Goal: Book appointment/travel/reservation

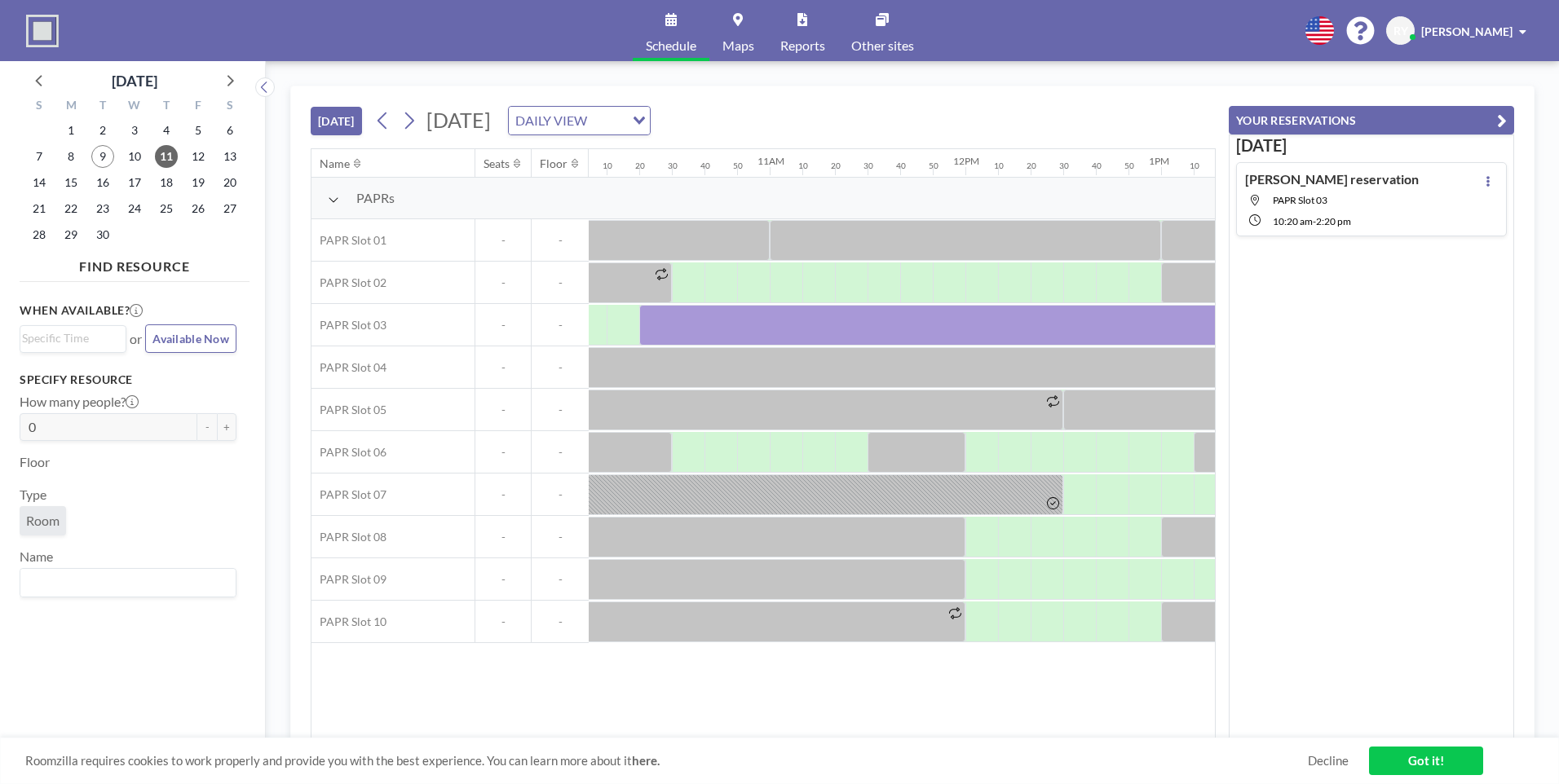
scroll to position [0, 1967]
drag, startPoint x: 797, startPoint y: 729, endPoint x: 857, endPoint y: 735, distance: 60.3
click at [857, 735] on div "Name Seats Floor 12AM 10 20 30 40 50 1AM 10 20 30 40 50 2AM 10 20 30 40 50 3AM …" at bounding box center [763, 443] width 903 height 589
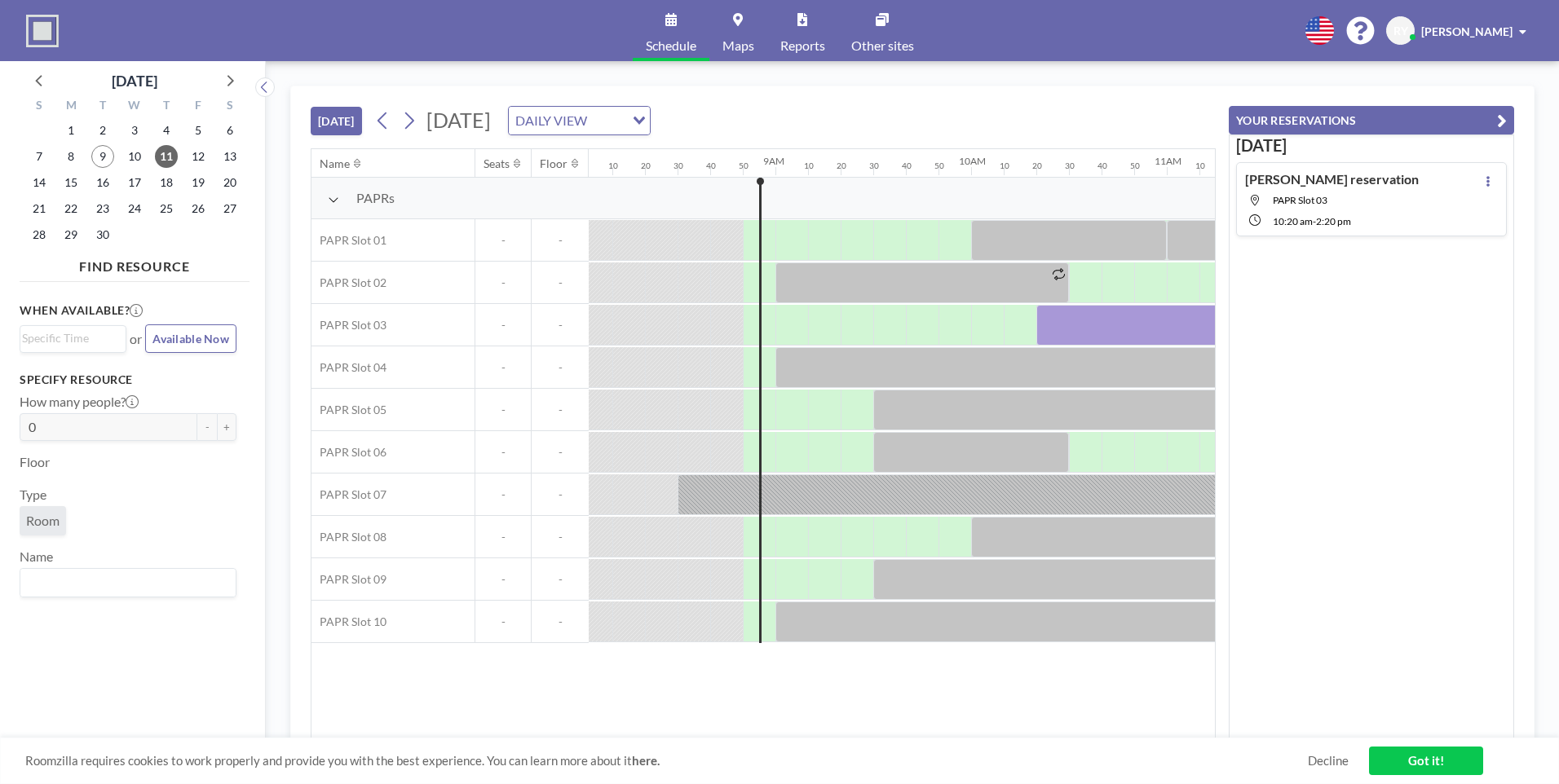
scroll to position [0, 1570]
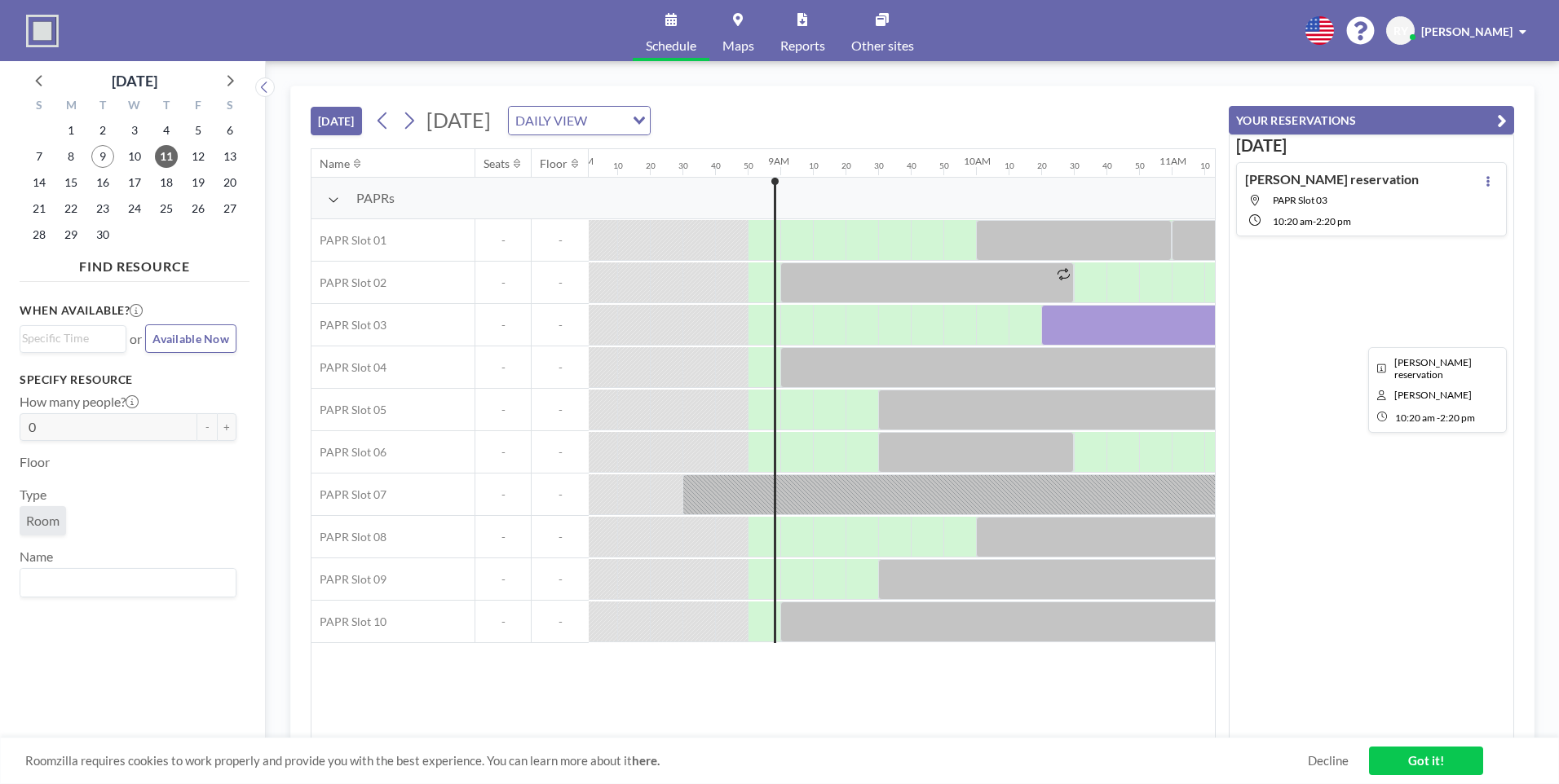
click at [1058, 318] on div at bounding box center [1432, 325] width 782 height 40
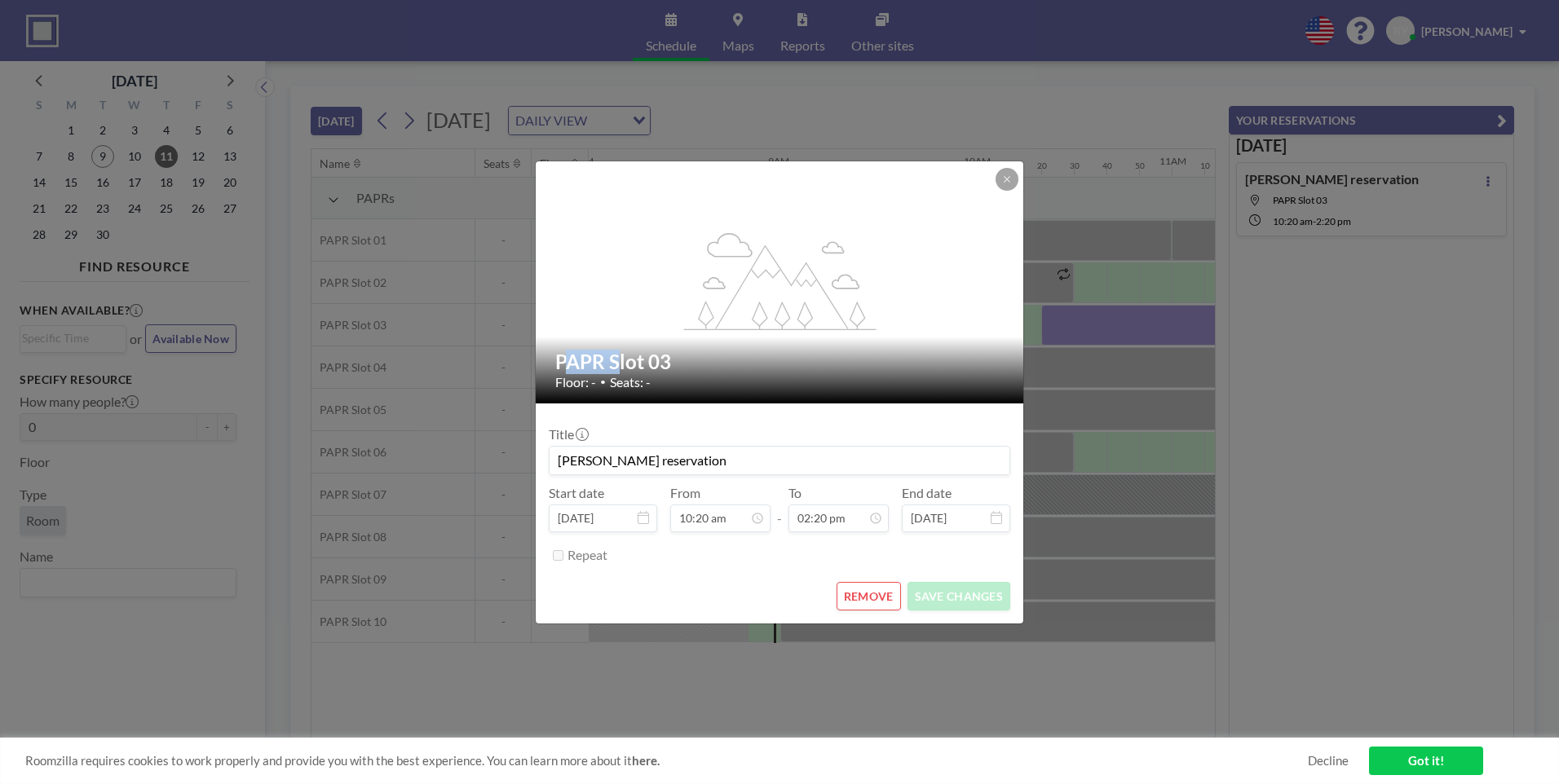
click at [1058, 318] on div "flex-grow: 1.2; PAPR Slot 03 Floor: - • Seats: - Title [PERSON_NAME] reservatio…" at bounding box center [780, 392] width 1559 height 784
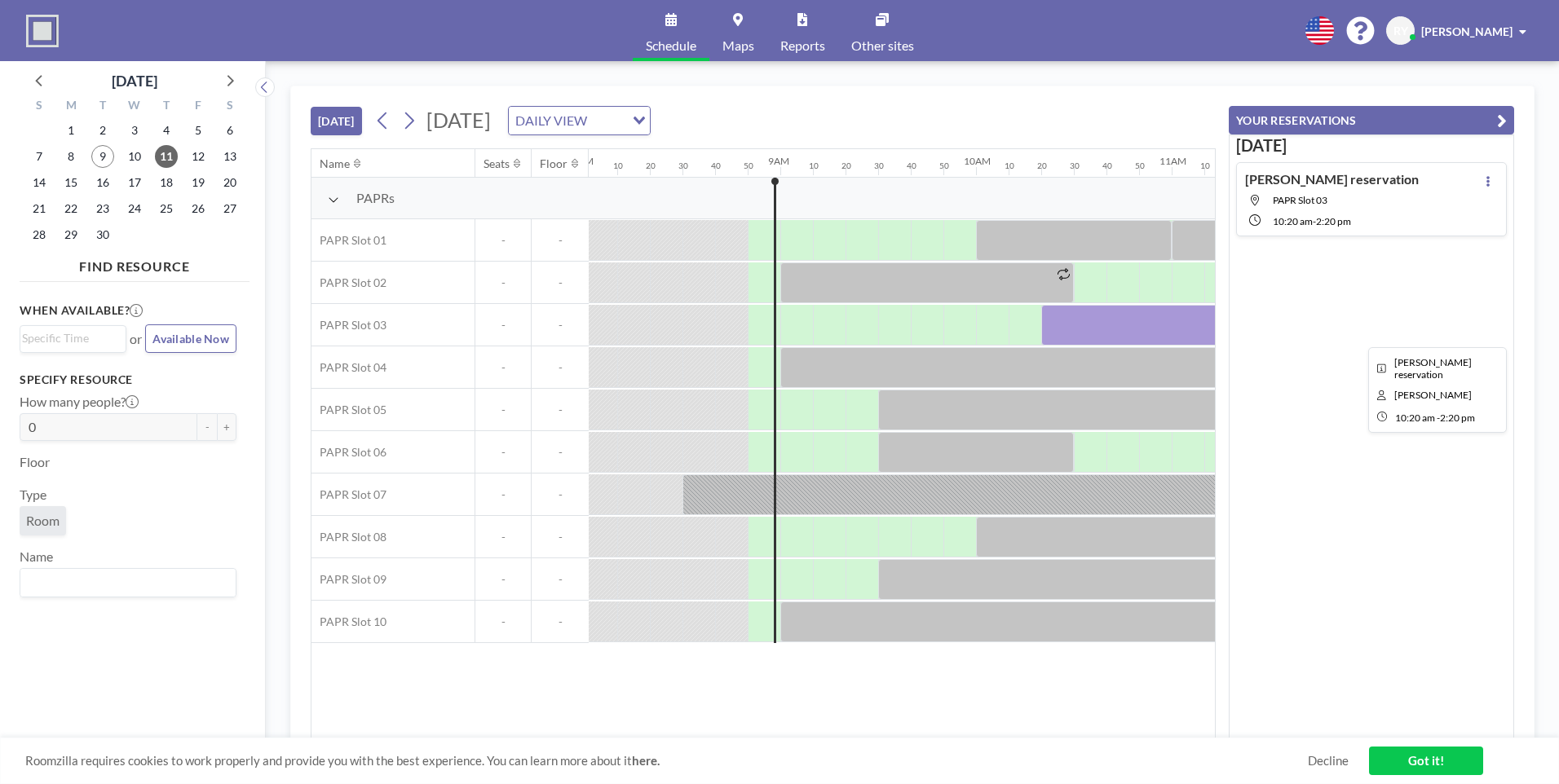
click at [1098, 331] on div at bounding box center [1432, 325] width 782 height 40
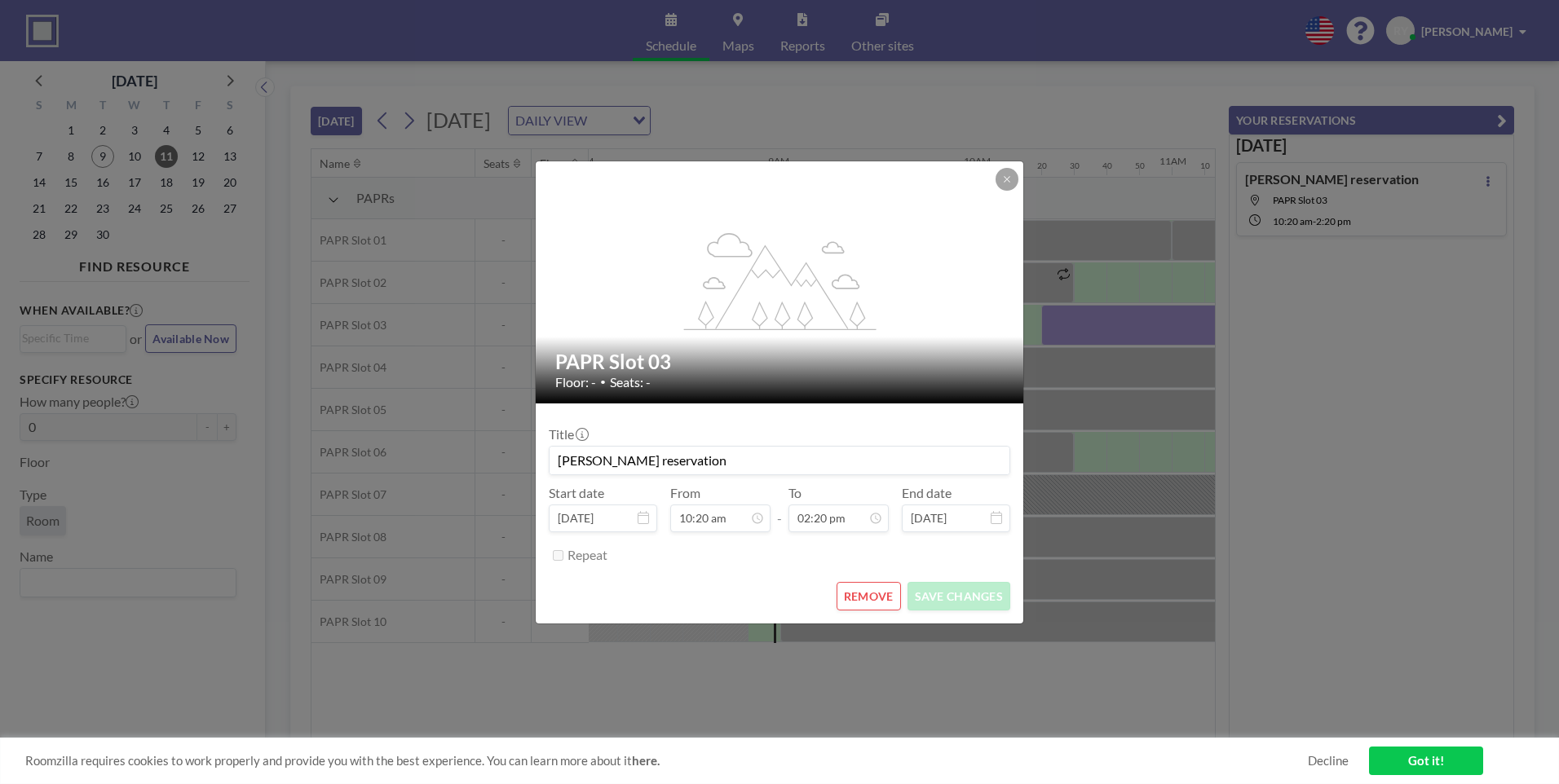
click at [1098, 331] on div "flex-grow: 1.2; PAPR Slot 03 Floor: - • Seats: - Title [PERSON_NAME] reservatio…" at bounding box center [780, 392] width 1559 height 784
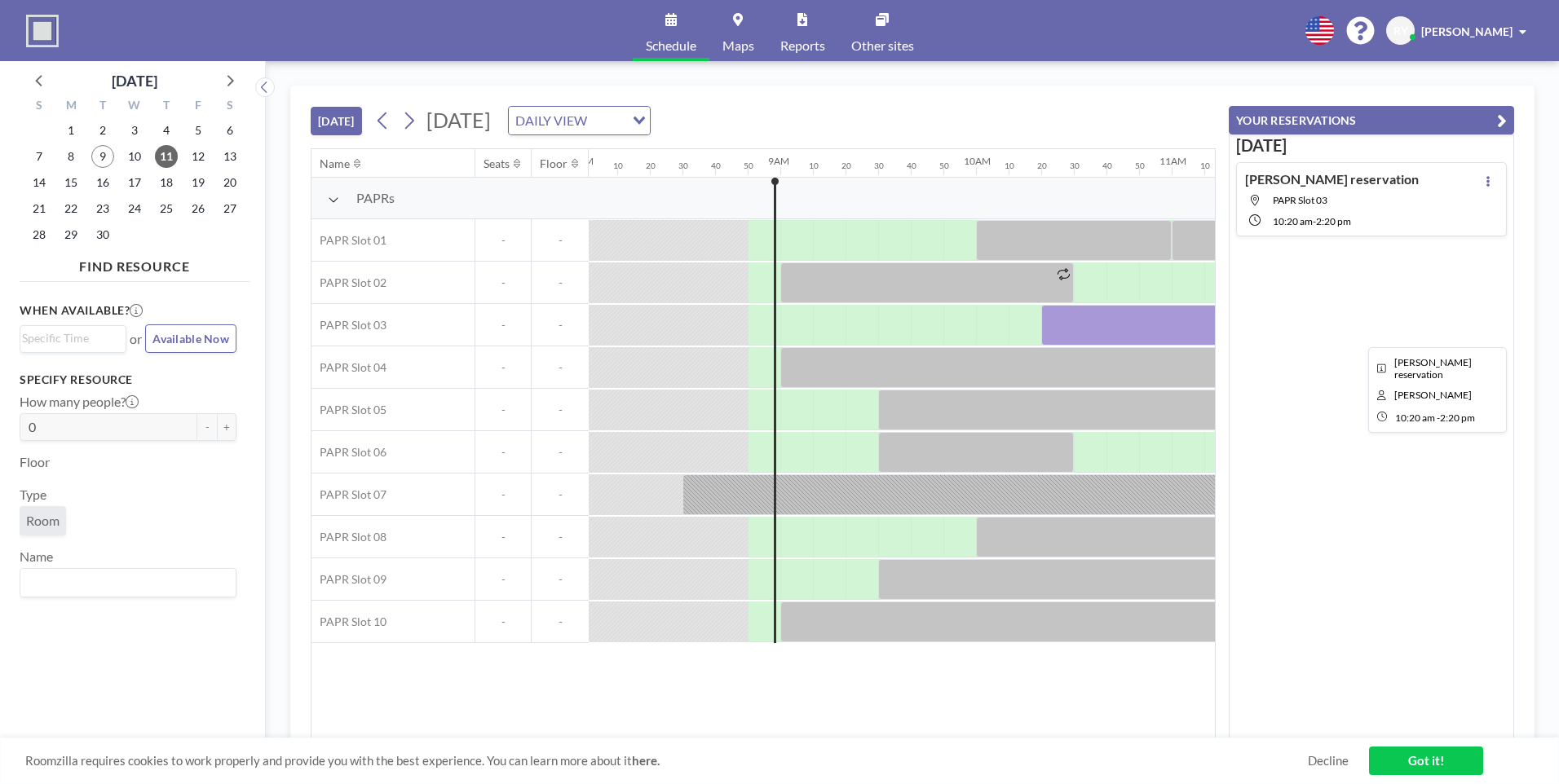
click at [1107, 325] on div at bounding box center [1432, 325] width 782 height 40
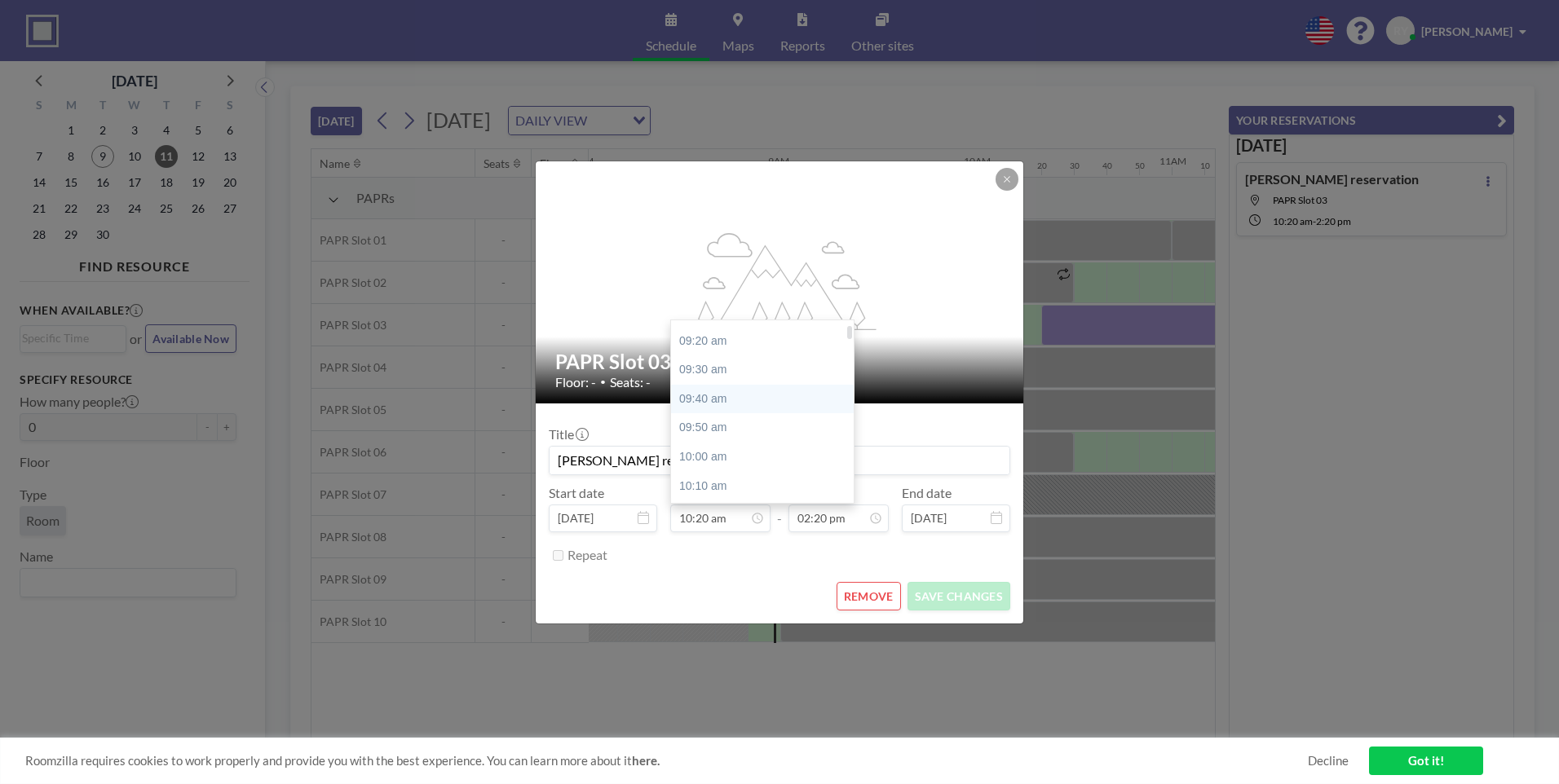
scroll to position [0, 0]
click at [732, 370] on div "09:10 am" at bounding box center [766, 363] width 190 height 30
type input "09:10 am"
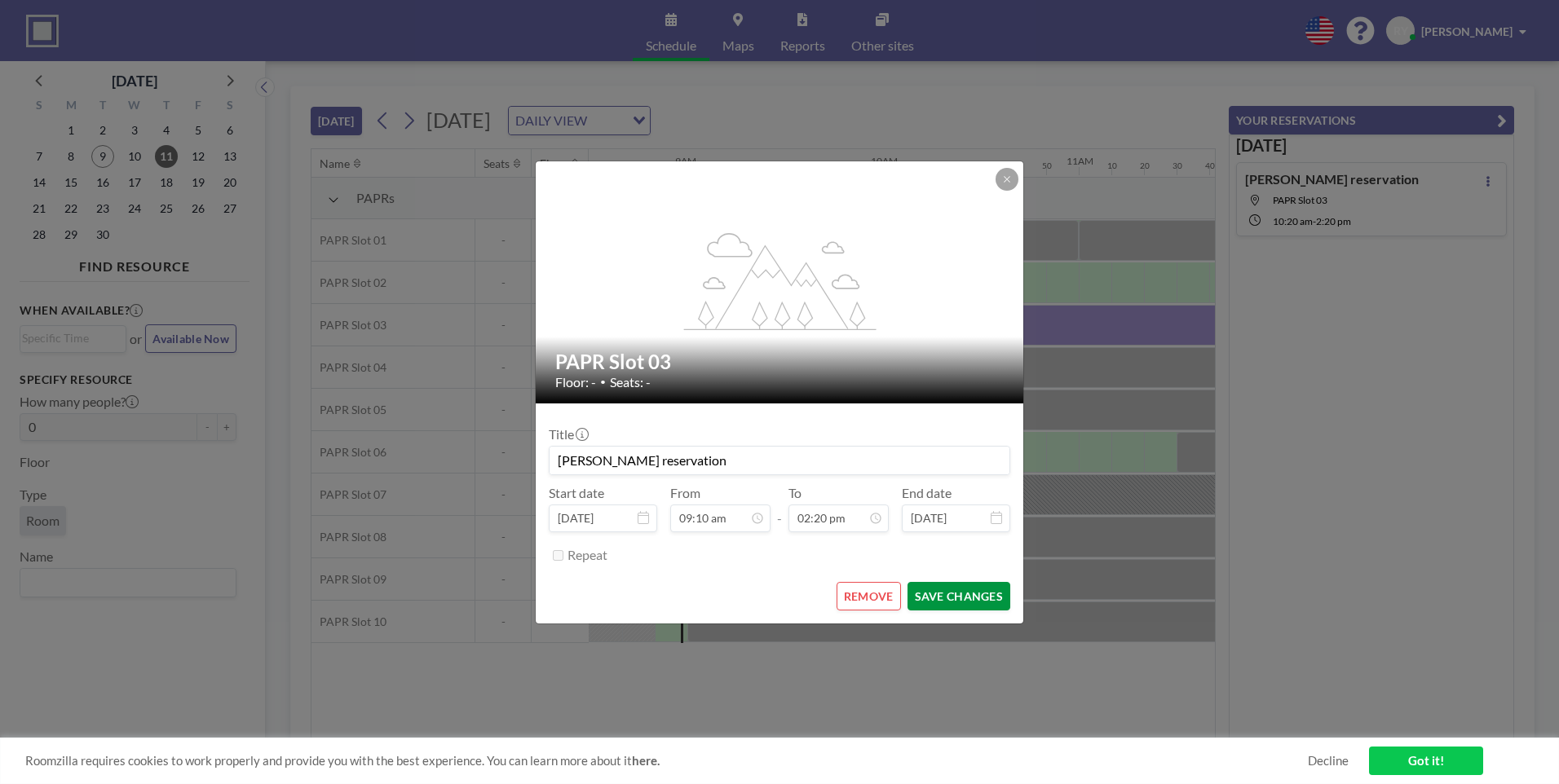
scroll to position [0, 1761]
click at [948, 590] on button "SAVE CHANGES" at bounding box center [958, 597] width 103 height 29
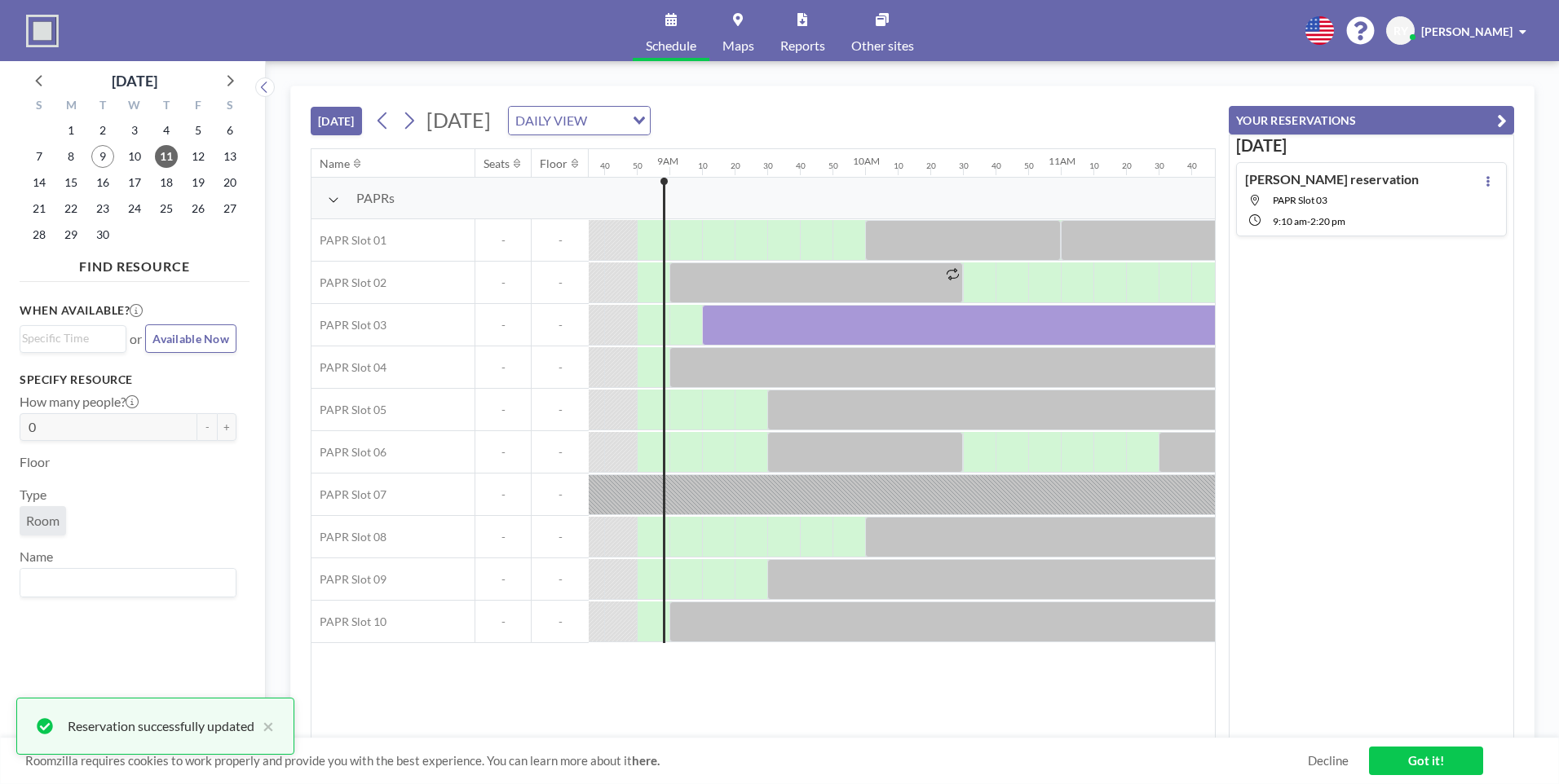
scroll to position [0, 1671]
